Goal: Find specific page/section: Find specific page/section

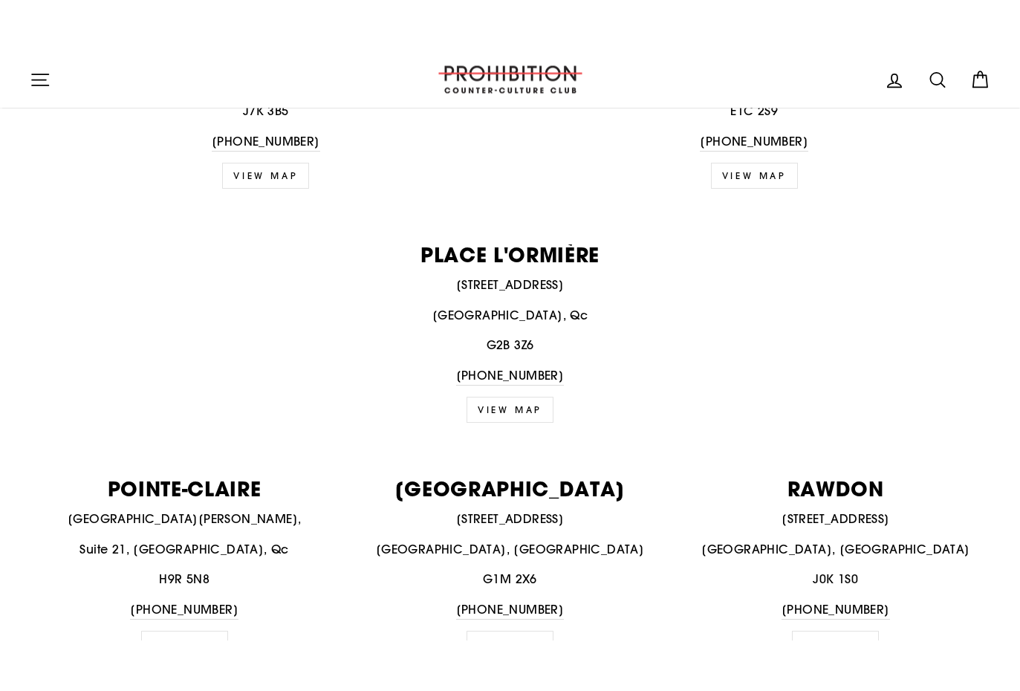
scroll to position [1401, 0]
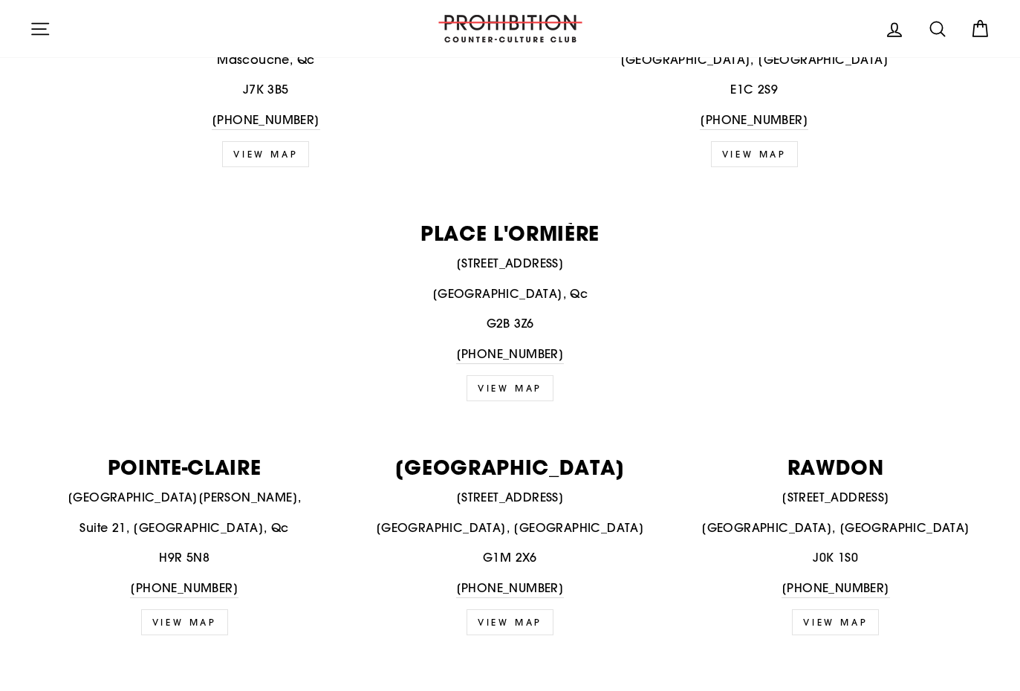
click at [518, 488] on p "[STREET_ADDRESS]" at bounding box center [509, 497] width 309 height 19
click at [525, 458] on p "QUEBEC CITY" at bounding box center [509, 467] width 309 height 20
click at [533, 25] on img at bounding box center [510, 28] width 149 height 27
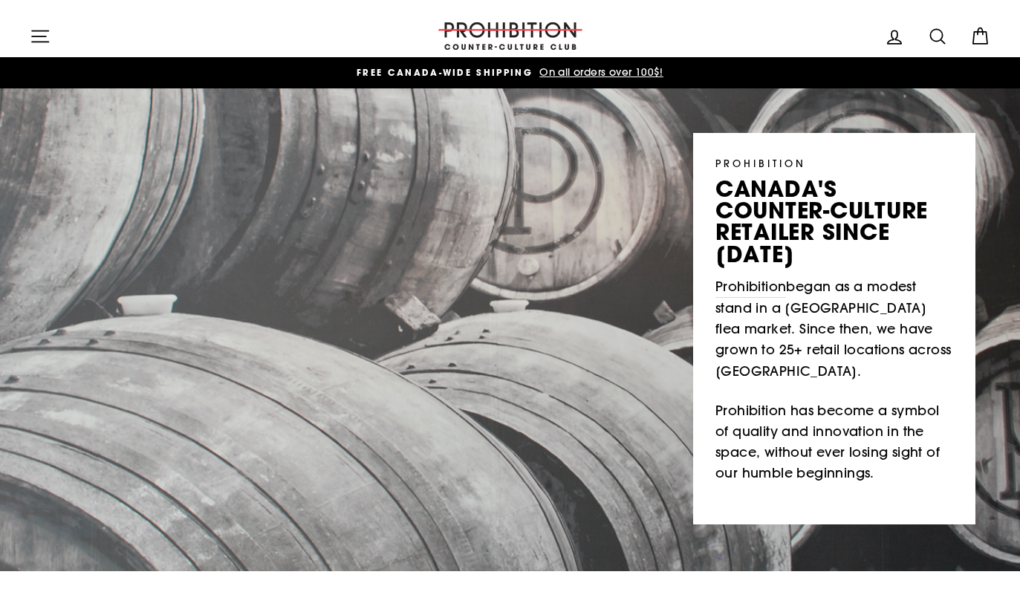
scroll to position [587, 0]
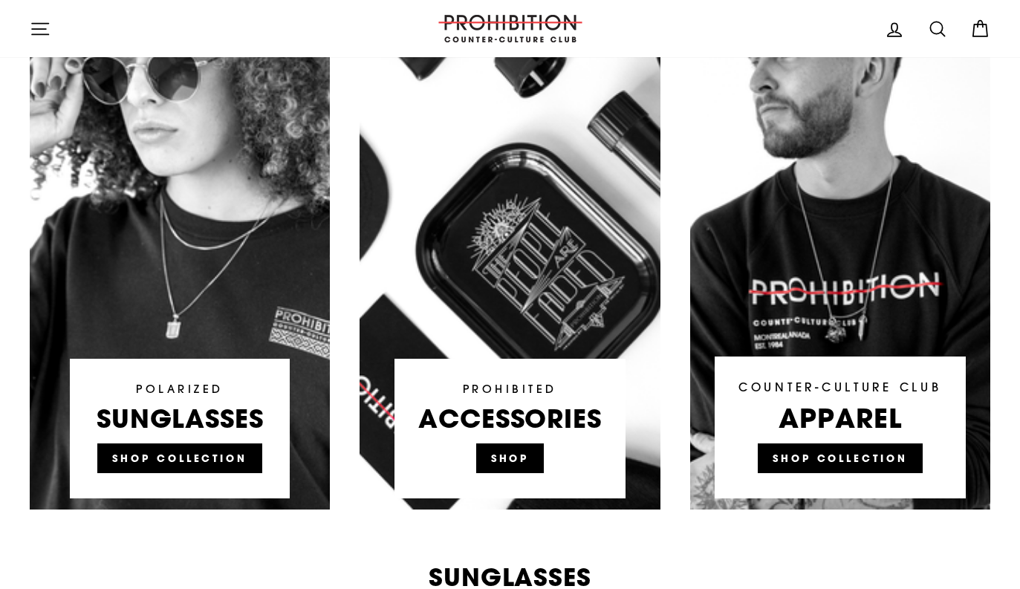
scroll to position [518, 0]
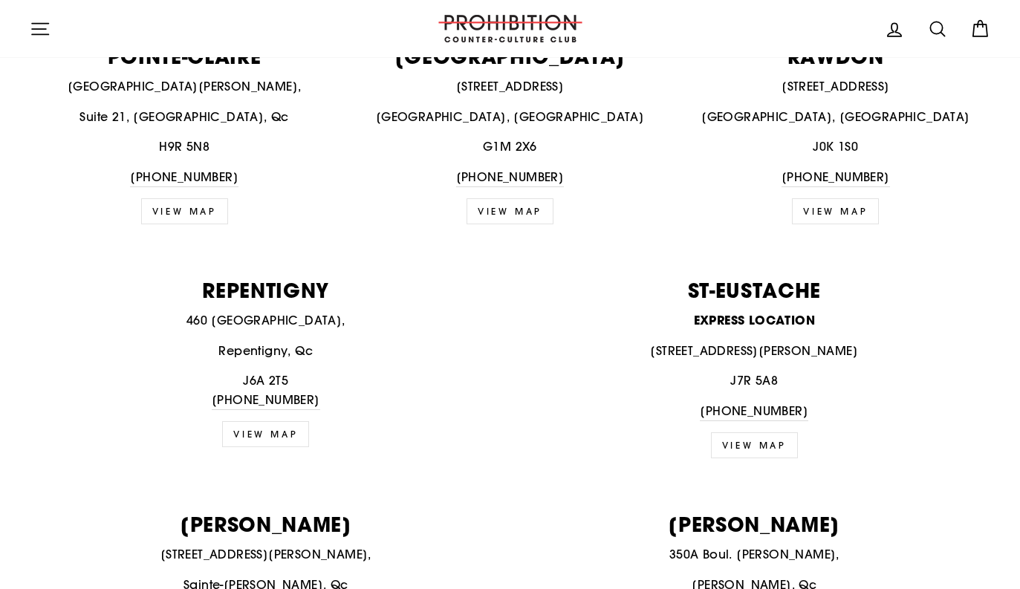
scroll to position [1792, 0]
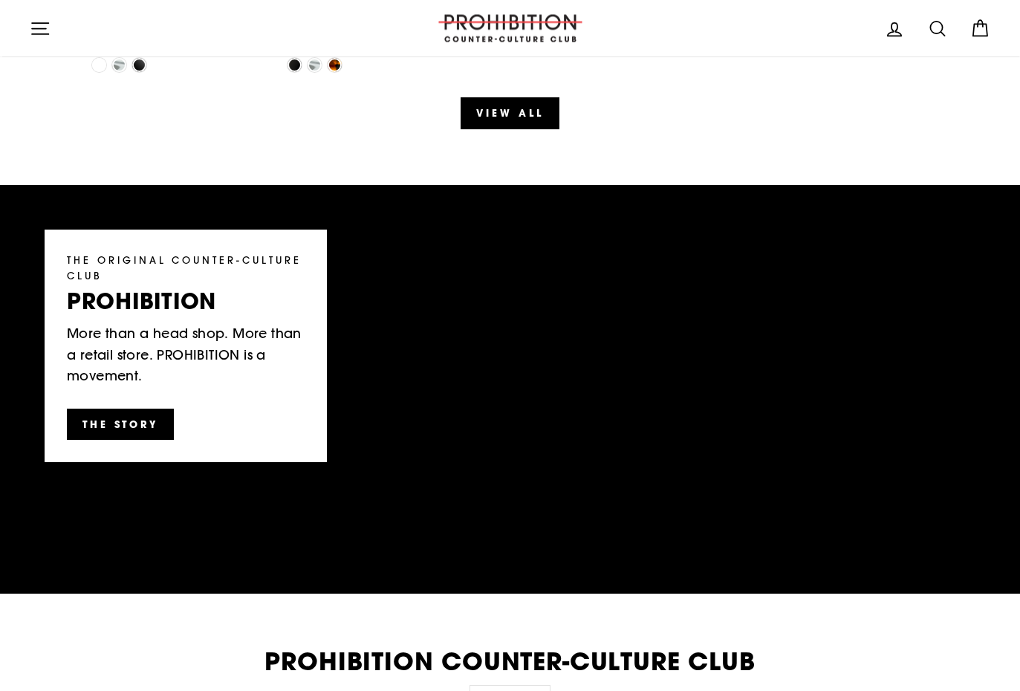
scroll to position [1994, 0]
click at [494, 112] on link "View all" at bounding box center [510, 112] width 98 height 31
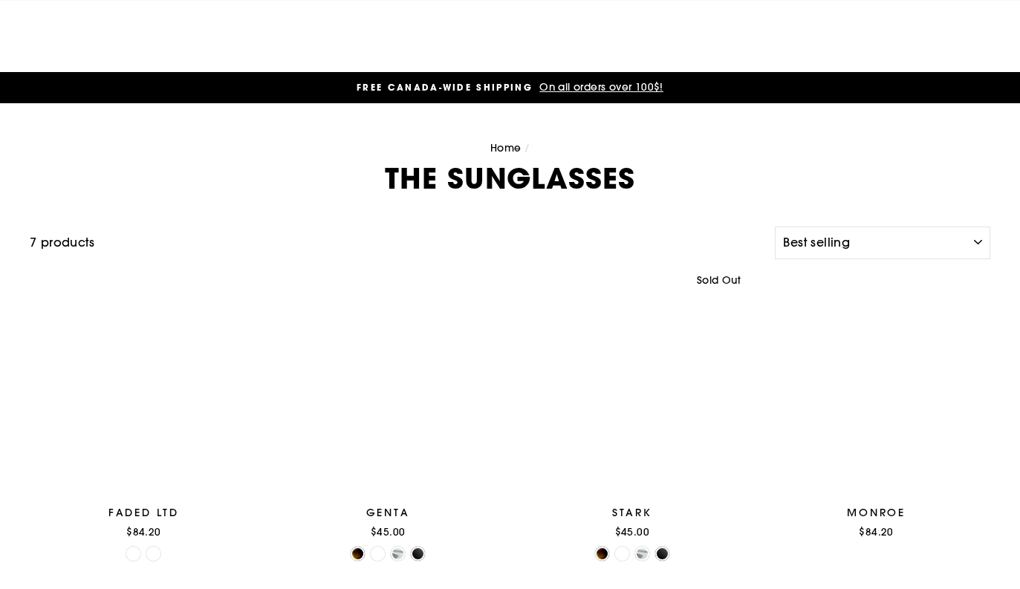
select select "best-selling"
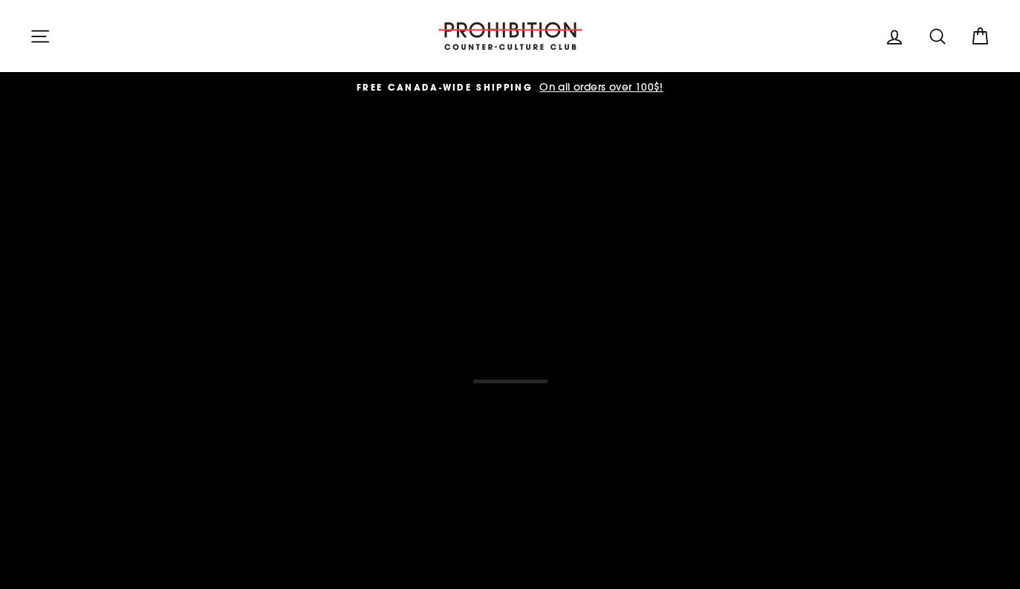
scroll to position [2035, 0]
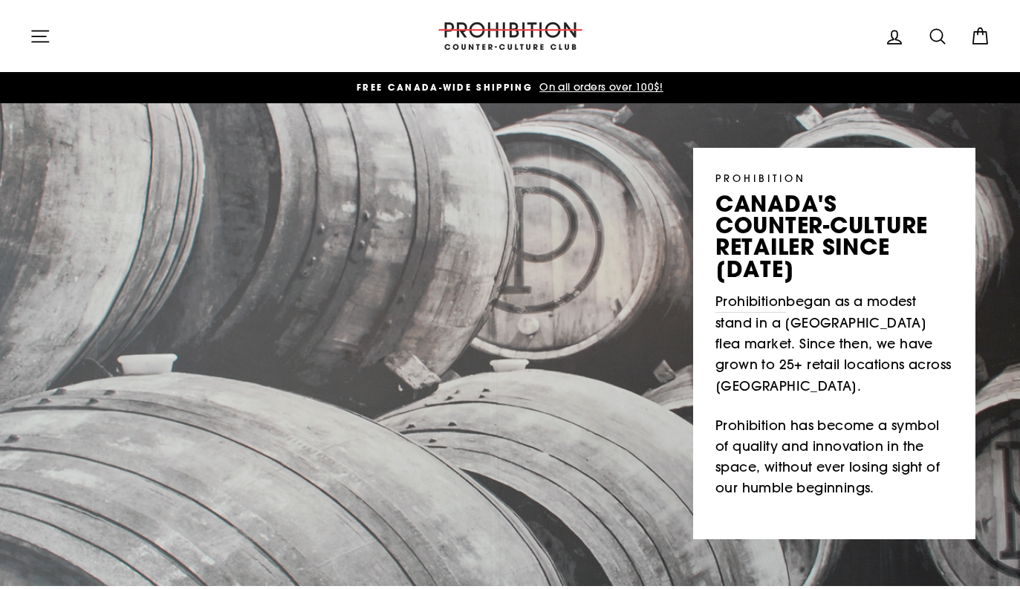
click at [632, 88] on span "On all orders over 100$!" at bounding box center [600, 86] width 128 height 13
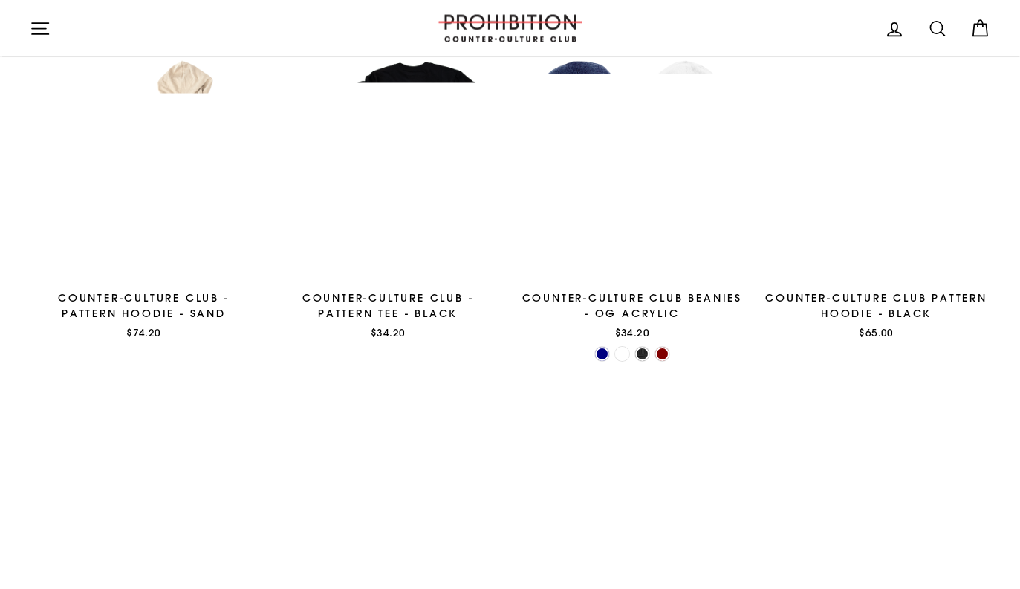
scroll to position [719, 0]
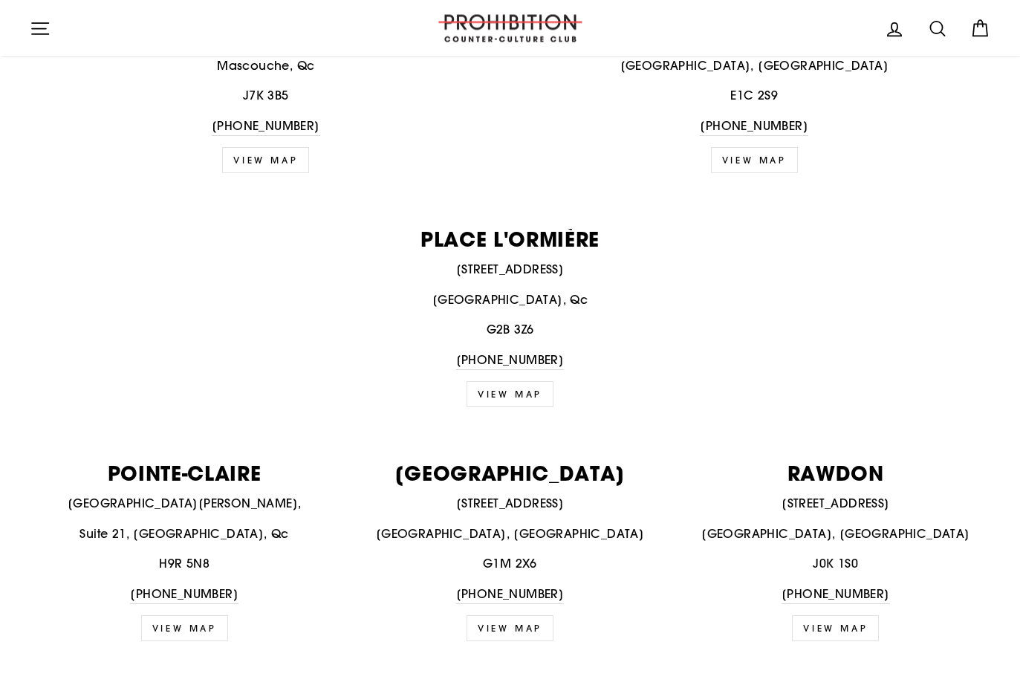
scroll to position [1412, 0]
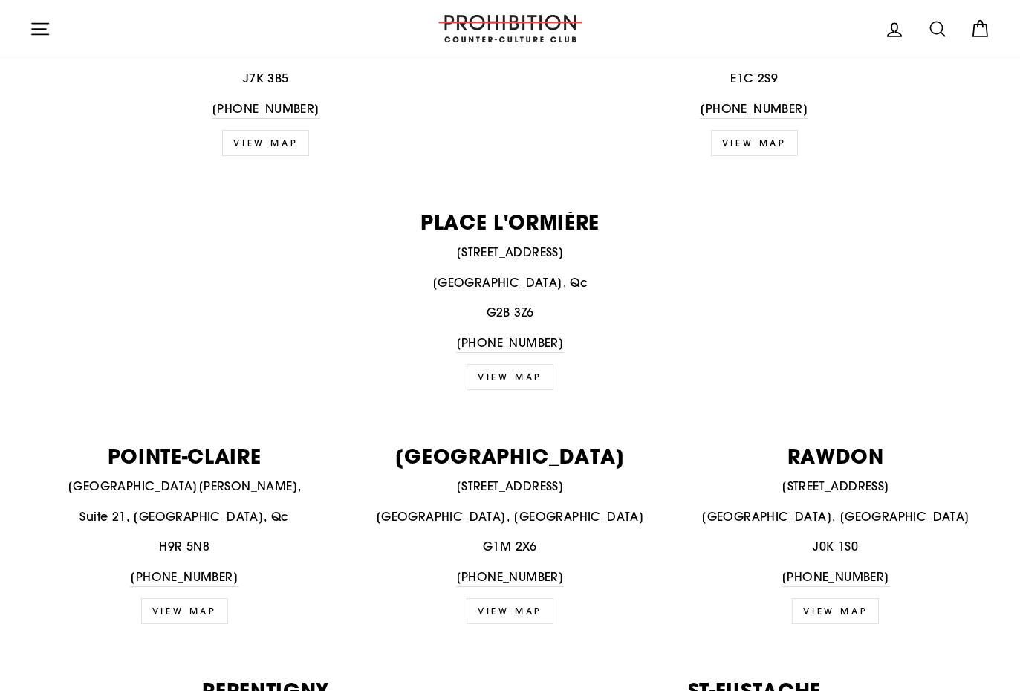
click at [556, 450] on p "[GEOGRAPHIC_DATA]" at bounding box center [509, 456] width 309 height 20
click at [536, 588] on link "VIEW MAP" at bounding box center [510, 611] width 87 height 26
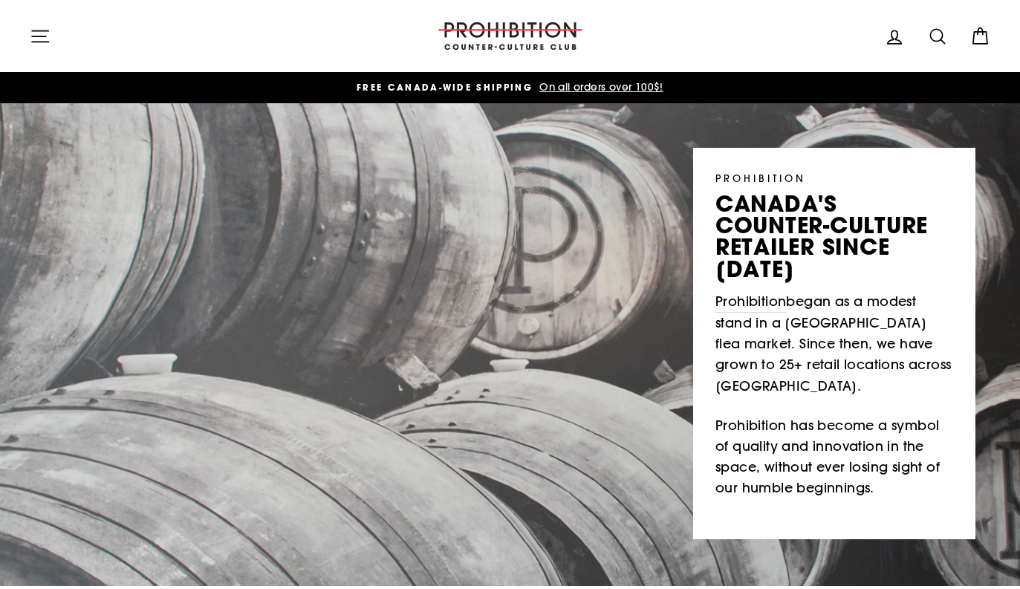
click at [801, 443] on p "Prohibition has become a symbol of quality and innovation in the space, without…" at bounding box center [834, 457] width 238 height 84
click at [867, 308] on p "Prohibition began as a modest stand in a Montreal flea market. Since then, we h…" at bounding box center [834, 343] width 238 height 105
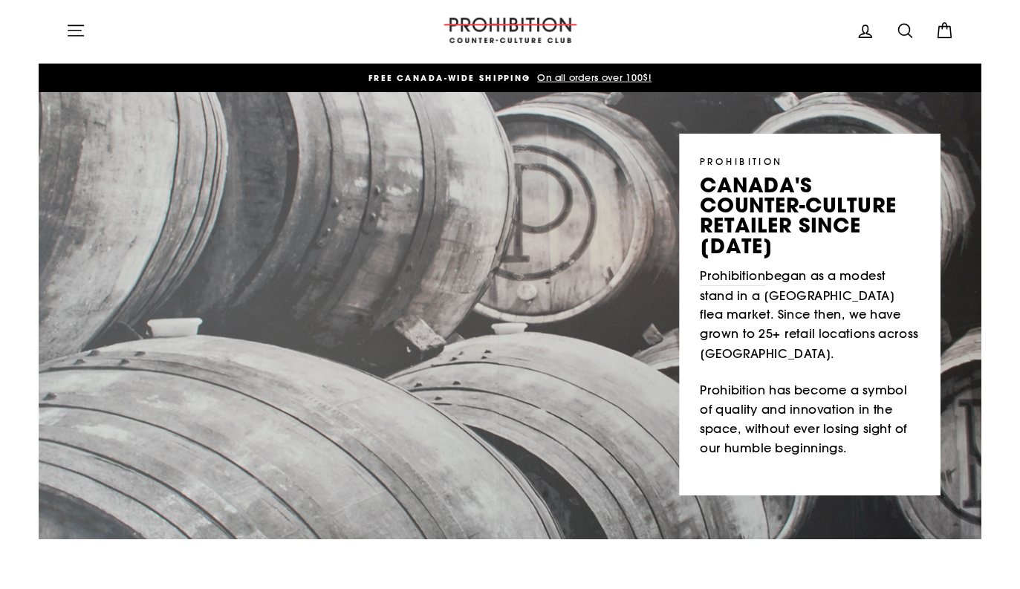
scroll to position [13, 0]
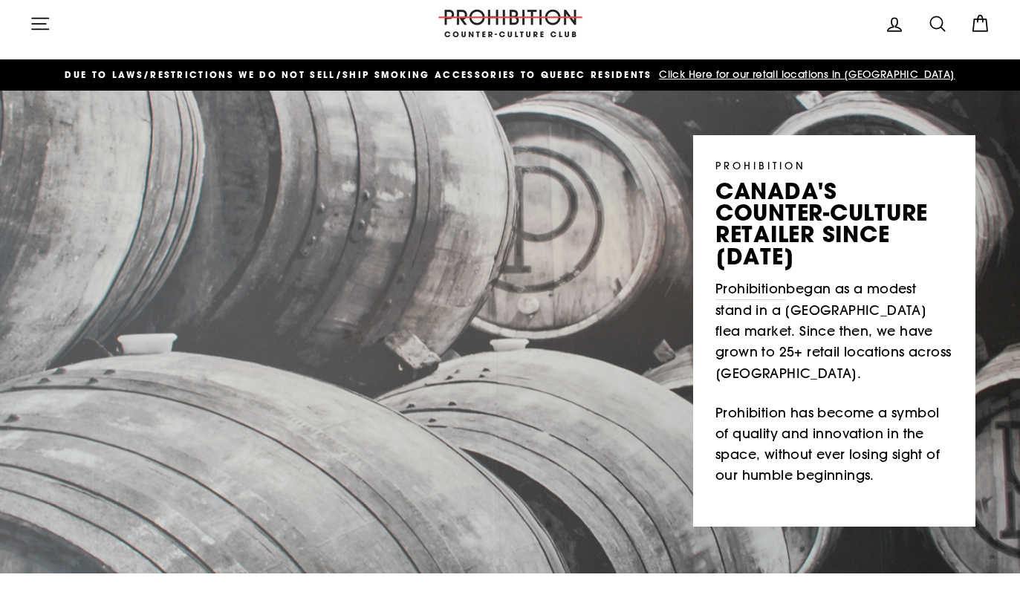
click at [793, 78] on span "Click Here for our retail locations in [GEOGRAPHIC_DATA]" at bounding box center [804, 74] width 299 height 13
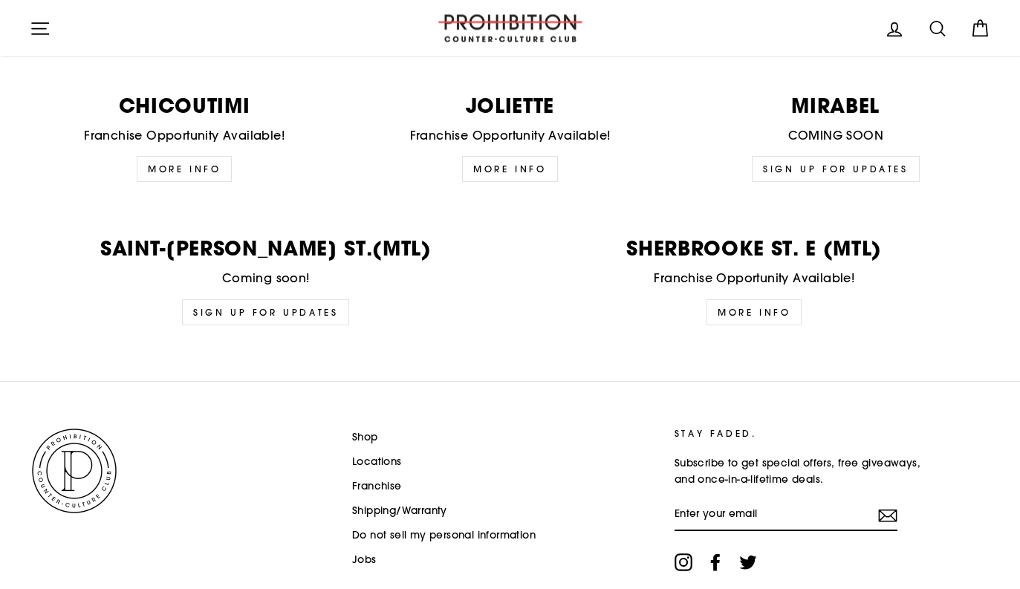
scroll to position [3678, 0]
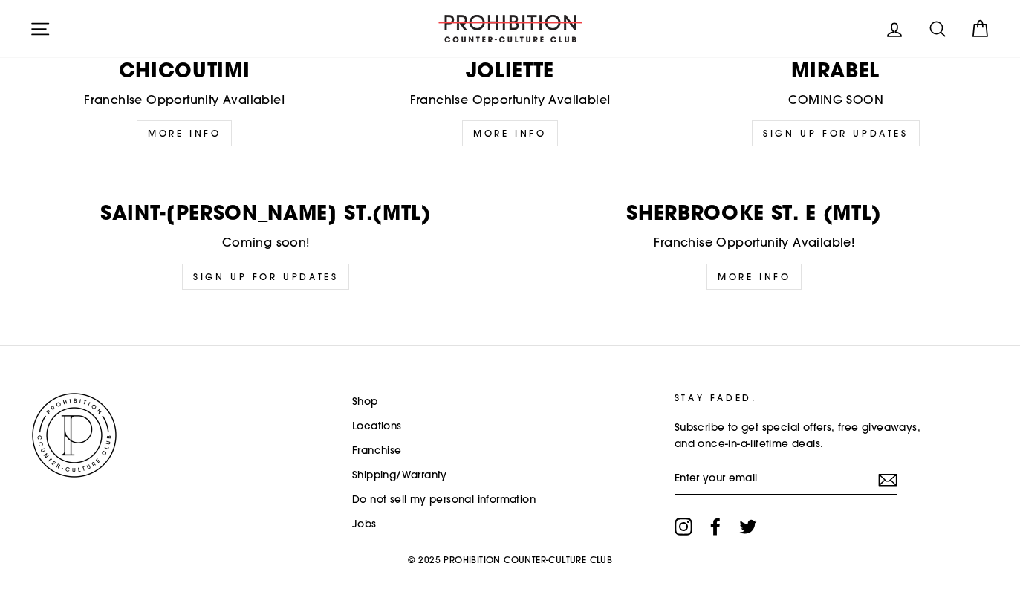
click at [373, 391] on link "Shop" at bounding box center [365, 402] width 26 height 22
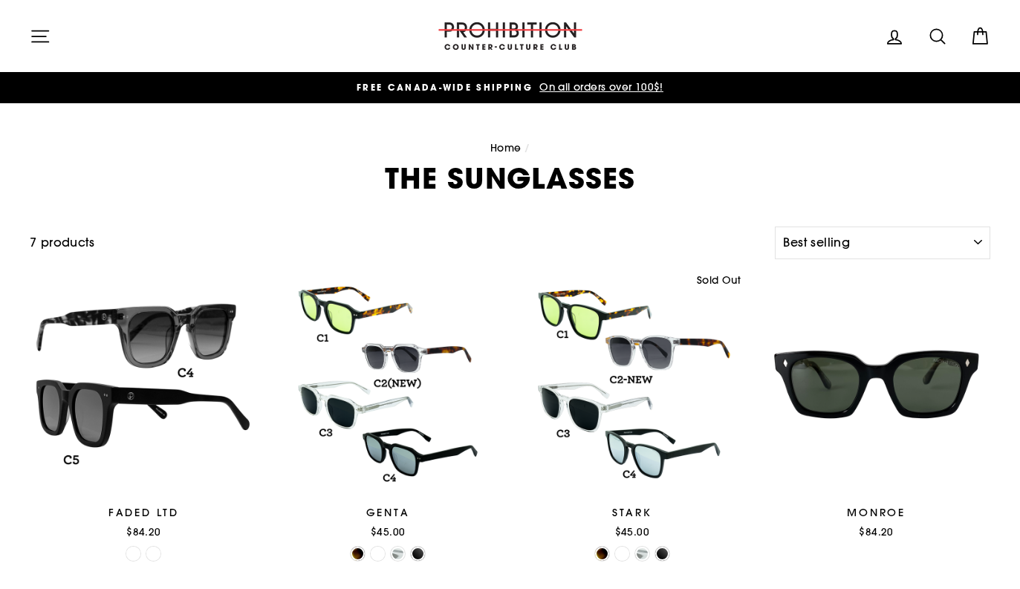
select select "best-selling"
click at [646, 311] on div at bounding box center [633, 384] width 228 height 228
